Goal: Find specific page/section: Find specific page/section

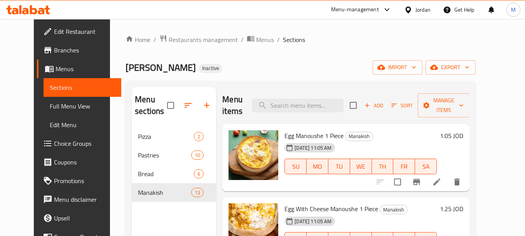
click at [413, 10] on div at bounding box center [409, 9] width 11 height 9
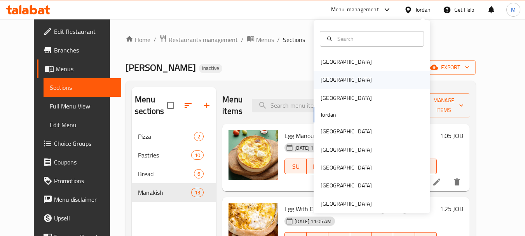
click at [331, 75] on div "[GEOGRAPHIC_DATA]" at bounding box center [347, 80] width 64 height 18
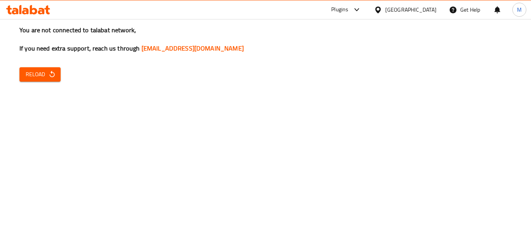
click at [481, 73] on div "You are not connected to talabat network, If you need extra support, reach us t…" at bounding box center [265, 118] width 531 height 236
click at [33, 70] on span "Reload" at bounding box center [40, 75] width 29 height 10
click at [32, 73] on span "Reload" at bounding box center [40, 75] width 29 height 10
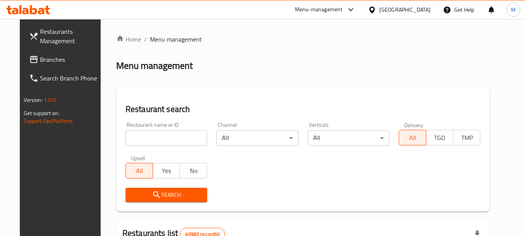
click at [187, 142] on input "search" at bounding box center [167, 138] width 82 height 16
paste input "tKiosk by tMart"
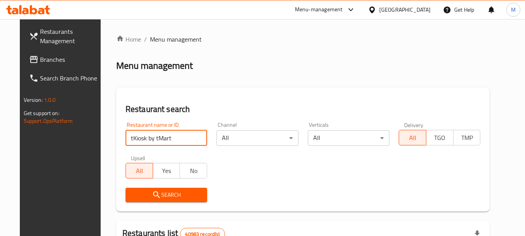
type input "tKiosk by tMart"
click at [133, 192] on span "Search" at bounding box center [166, 195] width 69 height 10
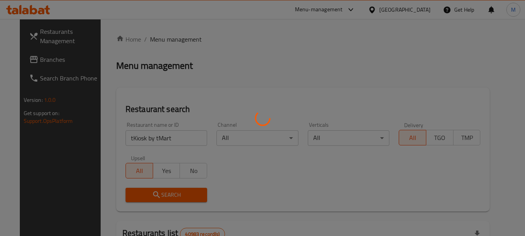
click at [131, 192] on div at bounding box center [262, 118] width 525 height 236
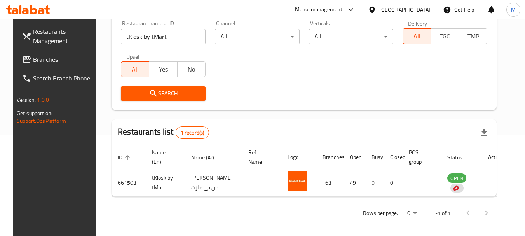
scroll to position [104, 0]
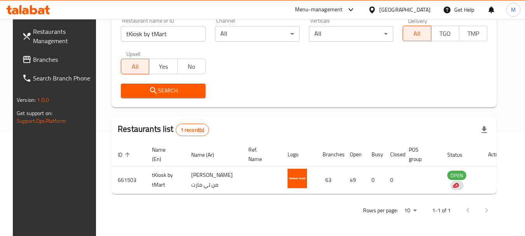
click at [343, 8] on div "Menu-management" at bounding box center [319, 9] width 48 height 9
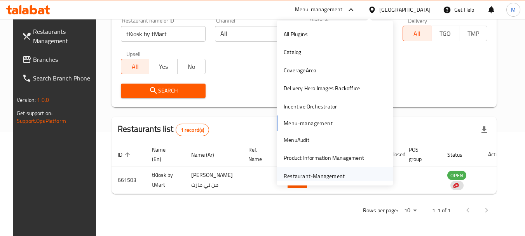
scroll to position [4, 0]
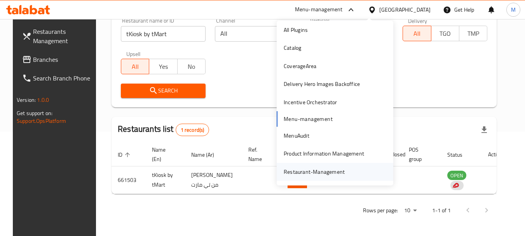
click at [330, 170] on div "Restaurant-Management" at bounding box center [314, 172] width 61 height 9
